Goal: Find specific page/section: Find specific page/section

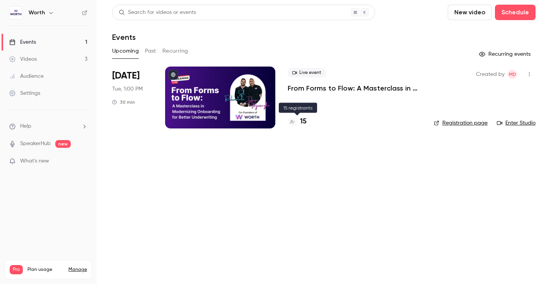
click at [305, 122] on h4 "15" at bounding box center [303, 121] width 7 height 10
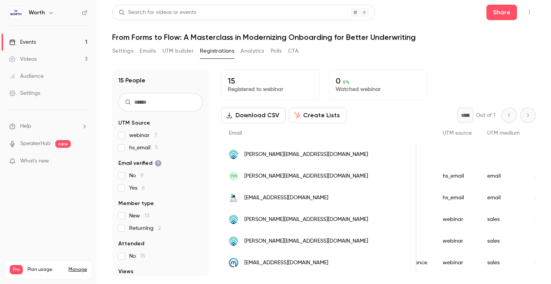
scroll to position [0, 428]
click at [445, 56] on div "Settings Emails UTM builder Registrations Analytics Polls CTA" at bounding box center [323, 52] width 423 height 15
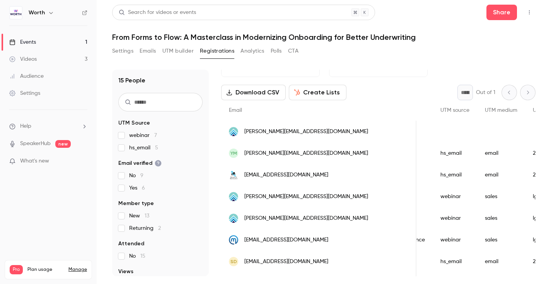
scroll to position [22, 0]
click at [379, 59] on div "Settings Emails UTM builder Registrations Analytics Polls CTA" at bounding box center [323, 52] width 423 height 15
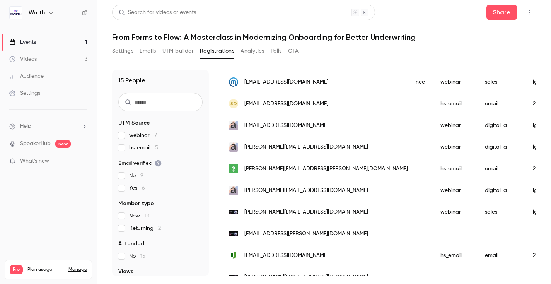
scroll to position [192, 0]
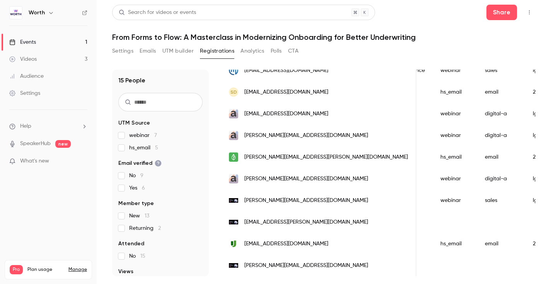
click at [62, 43] on link "Events 1" at bounding box center [48, 42] width 97 height 17
